Goal: Find specific page/section: Find specific page/section

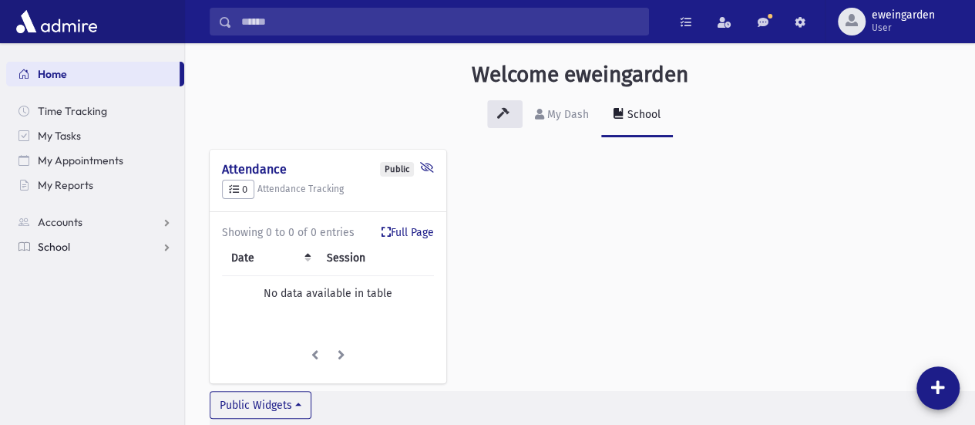
click at [65, 245] on span "School" at bounding box center [54, 247] width 32 height 14
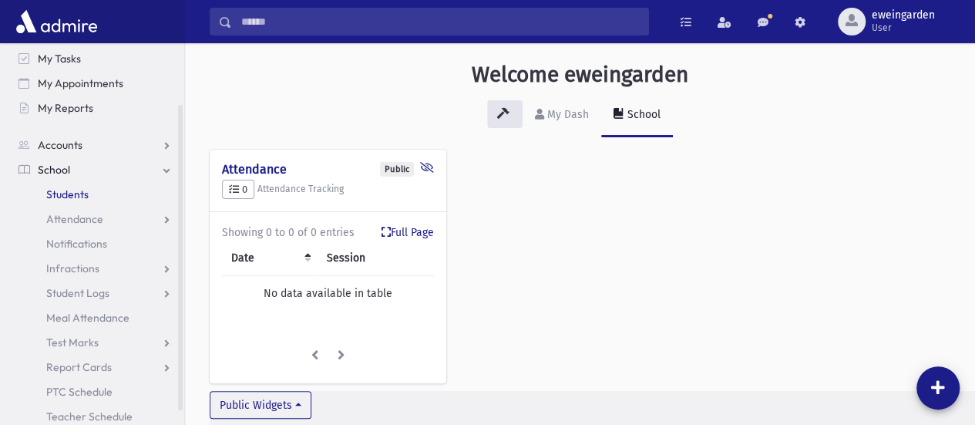
click at [67, 192] on span "Students" at bounding box center [67, 194] width 42 height 14
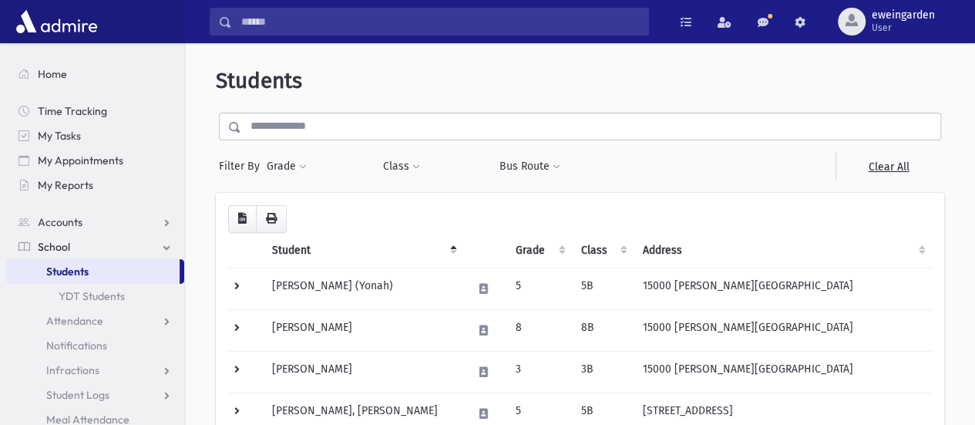
click at [387, 116] on input "text" at bounding box center [590, 127] width 699 height 28
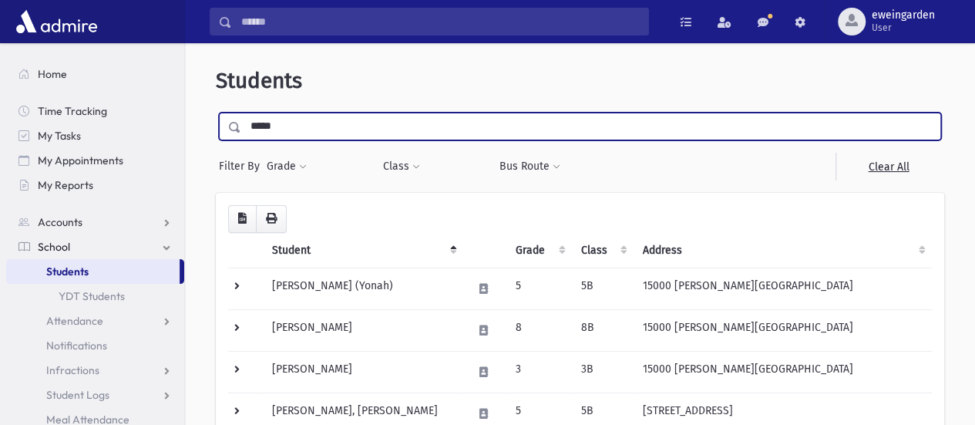
type input "*****"
click at [216, 113] on input "submit" at bounding box center [237, 123] width 43 height 21
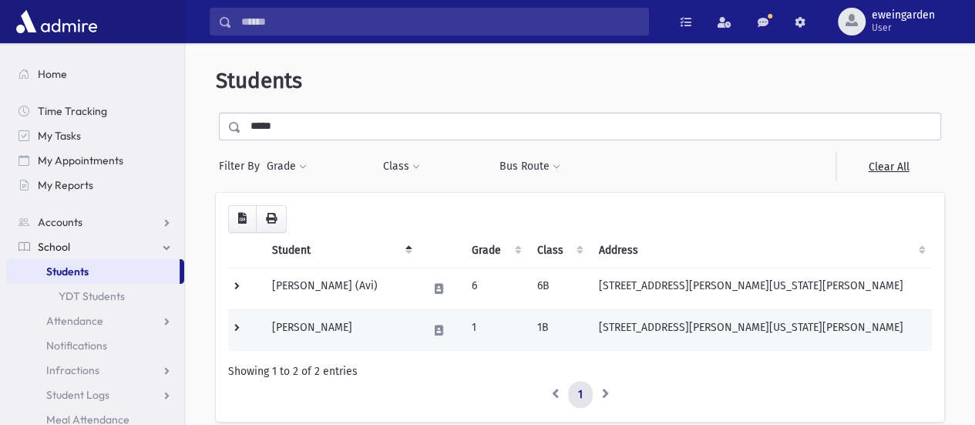
click at [655, 324] on td "17010 George Washington Dr Southfield, MI 48075" at bounding box center [761, 330] width 342 height 42
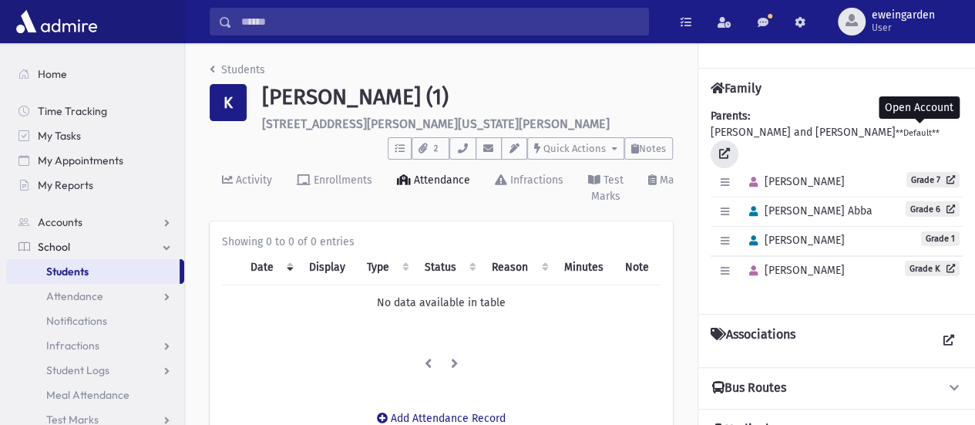
click at [730, 148] on icon at bounding box center [724, 153] width 11 height 11
click at [462, 149] on icon "button" at bounding box center [463, 148] width 12 height 10
